Goal: Navigation & Orientation: Find specific page/section

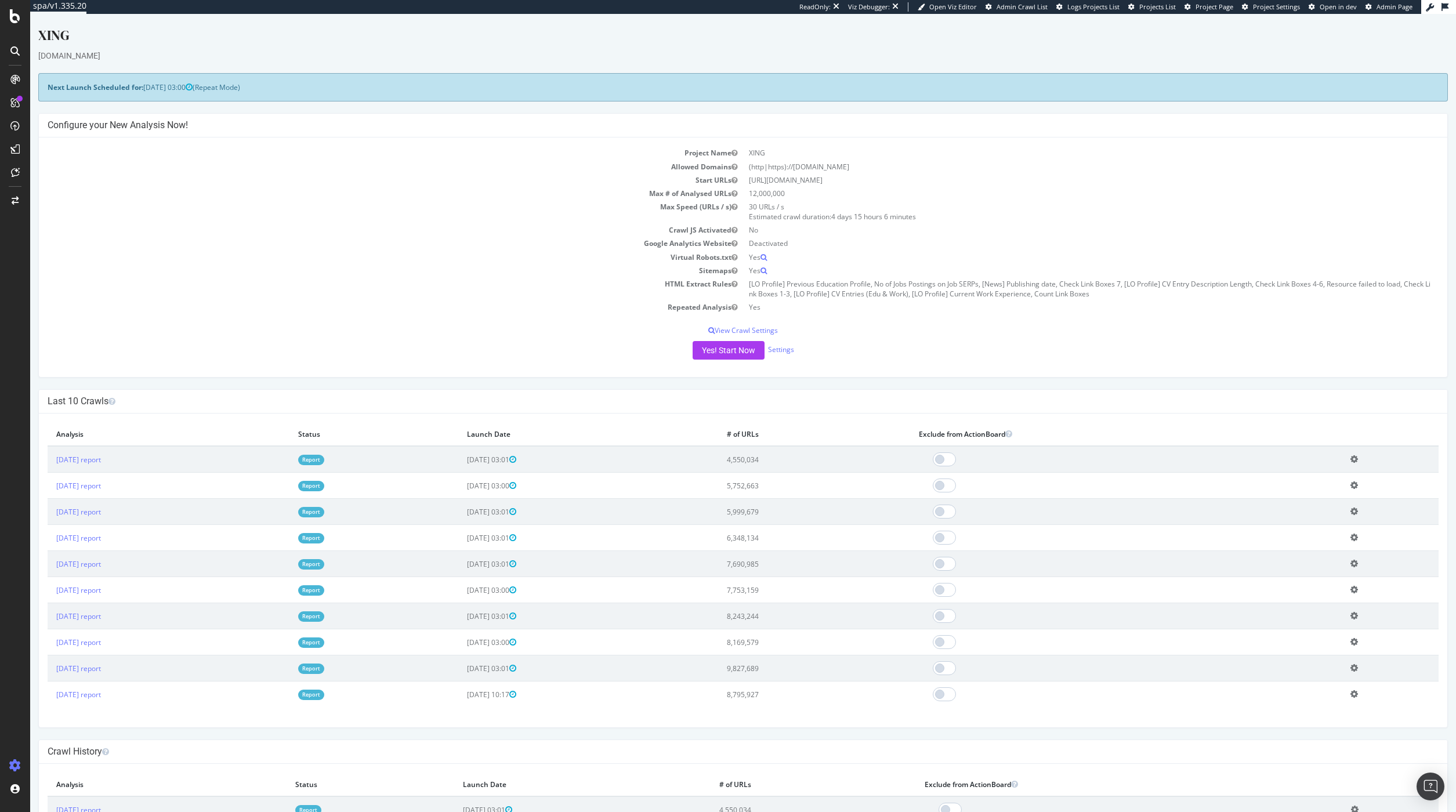
click at [22, 23] on div at bounding box center [15, 406] width 30 height 812
click at [16, 17] on icon at bounding box center [14, 17] width 10 height 14
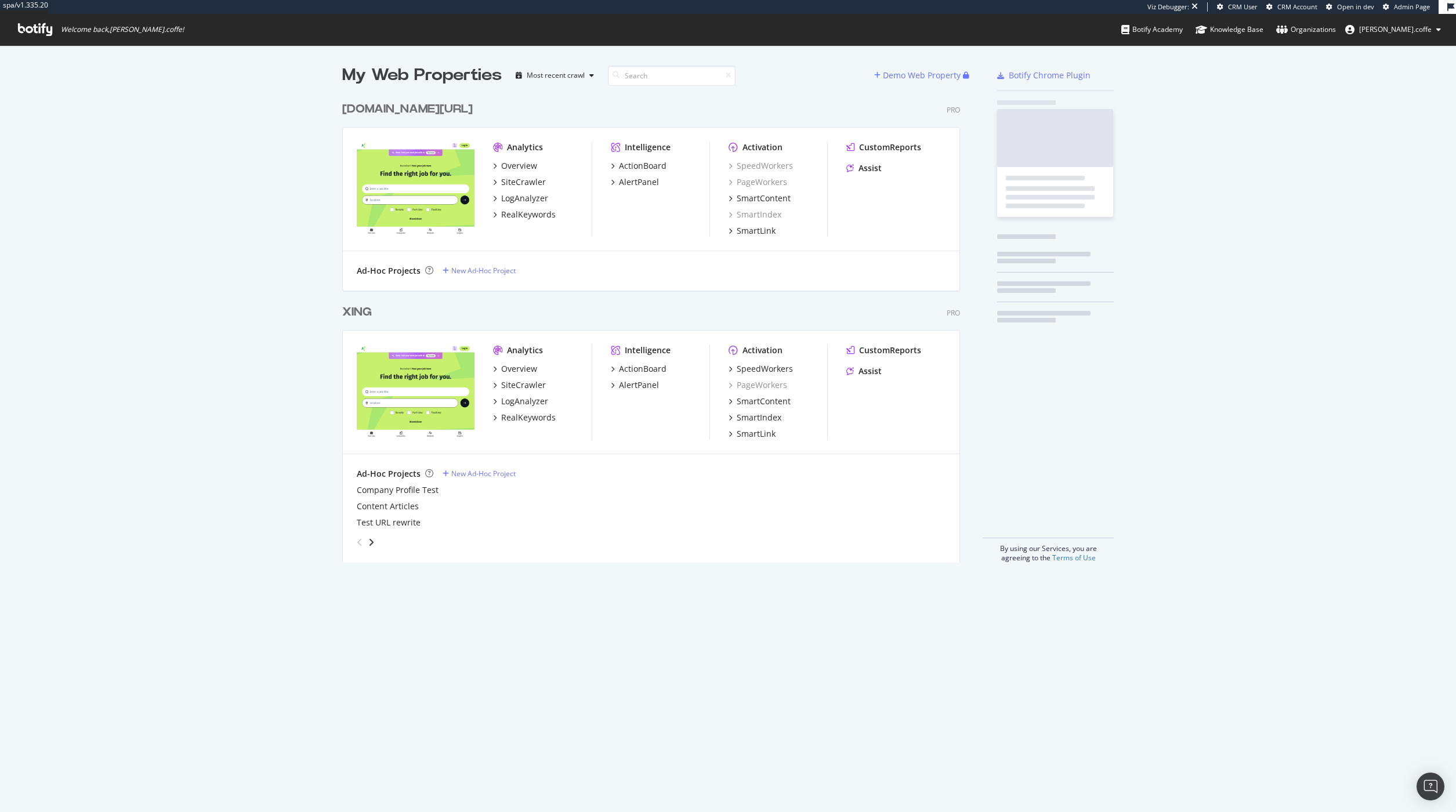
scroll to position [467, 619]
